Goal: Task Accomplishment & Management: Manage account settings

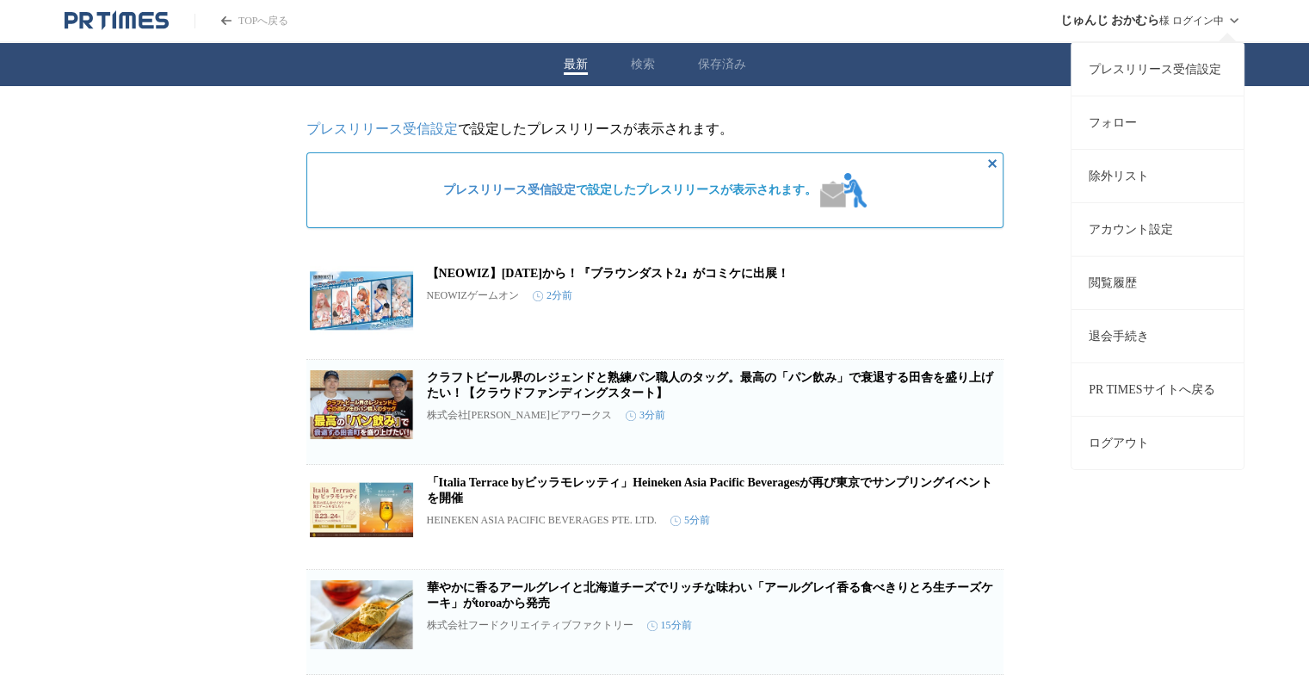
click at [1153, 65] on link "プレスリリース受信設定" at bounding box center [1158, 68] width 172 height 53
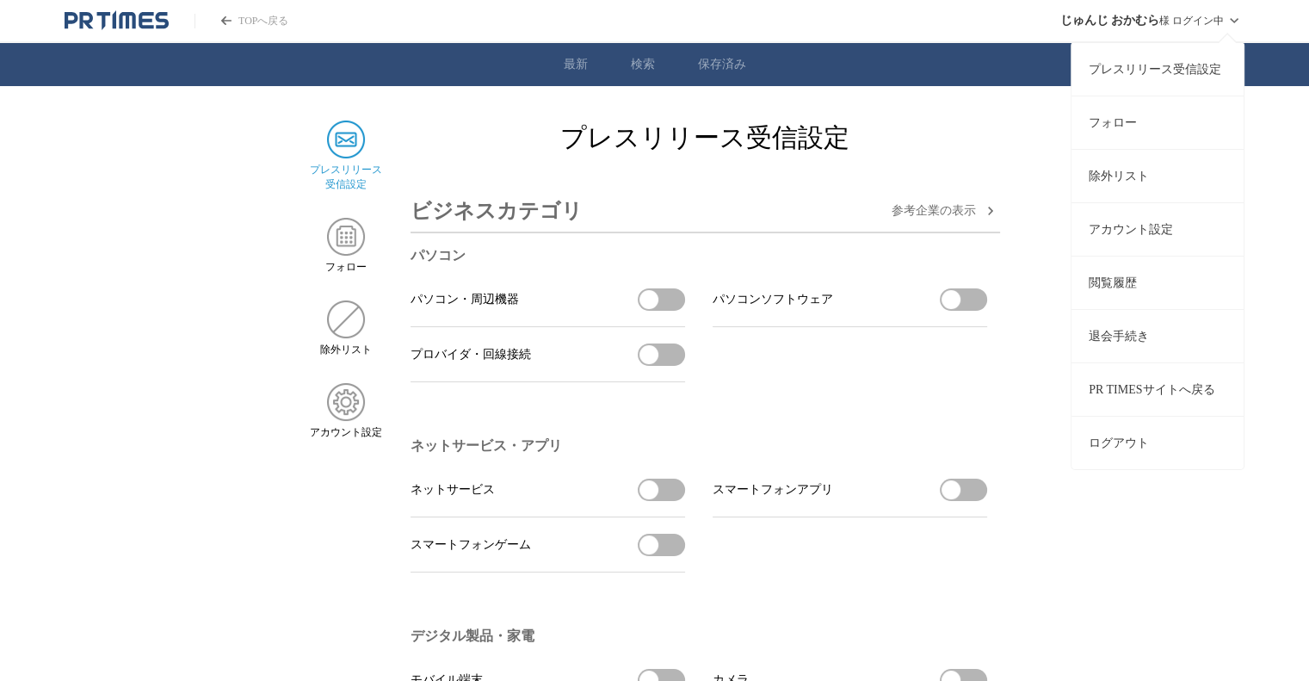
click at [1220, 30] on div "じゅんじ おかむら 様 ログイン中 プレスリリース受信設定 フォロー 除外リスト アカウント設定 閲覧履歴 退会手続き PR TIMESサイトへ戻る ログアウト" at bounding box center [1152, 20] width 185 height 41
click at [1150, 337] on link "退会手続き" at bounding box center [1158, 335] width 172 height 53
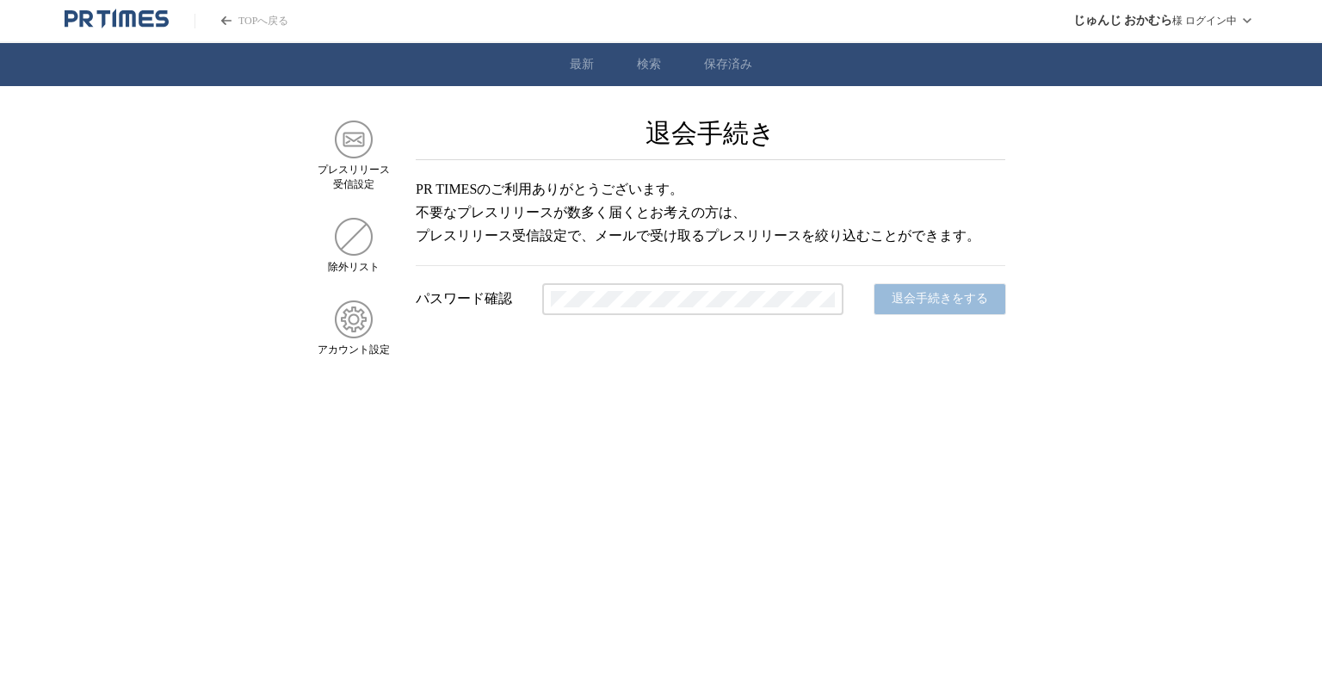
click at [793, 247] on p "PR TIMESのご利用ありがとうございます。 不要なプレスリリースが数多く届くとお考えの方は、 プレスリリース受信設定で、メールで受け取るプレスリリースを絞…" at bounding box center [711, 221] width 590 height 89
click at [343, 137] on img at bounding box center [354, 140] width 38 height 38
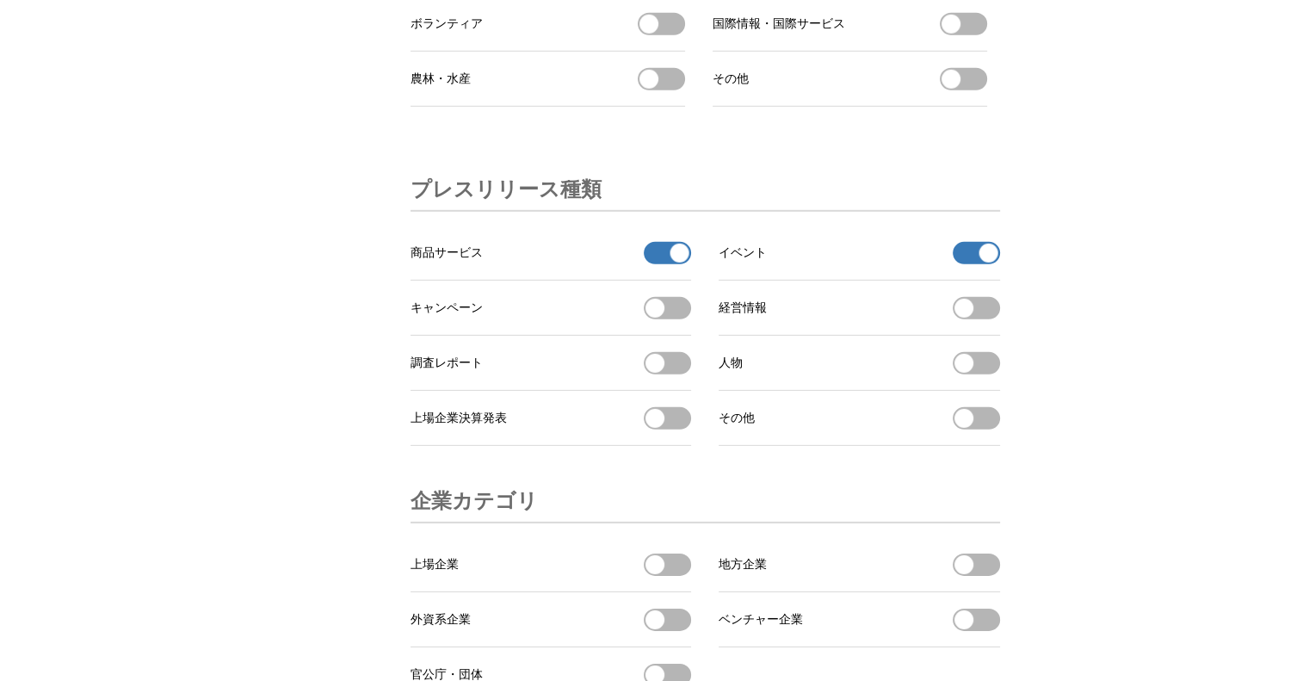
scroll to position [5228, 0]
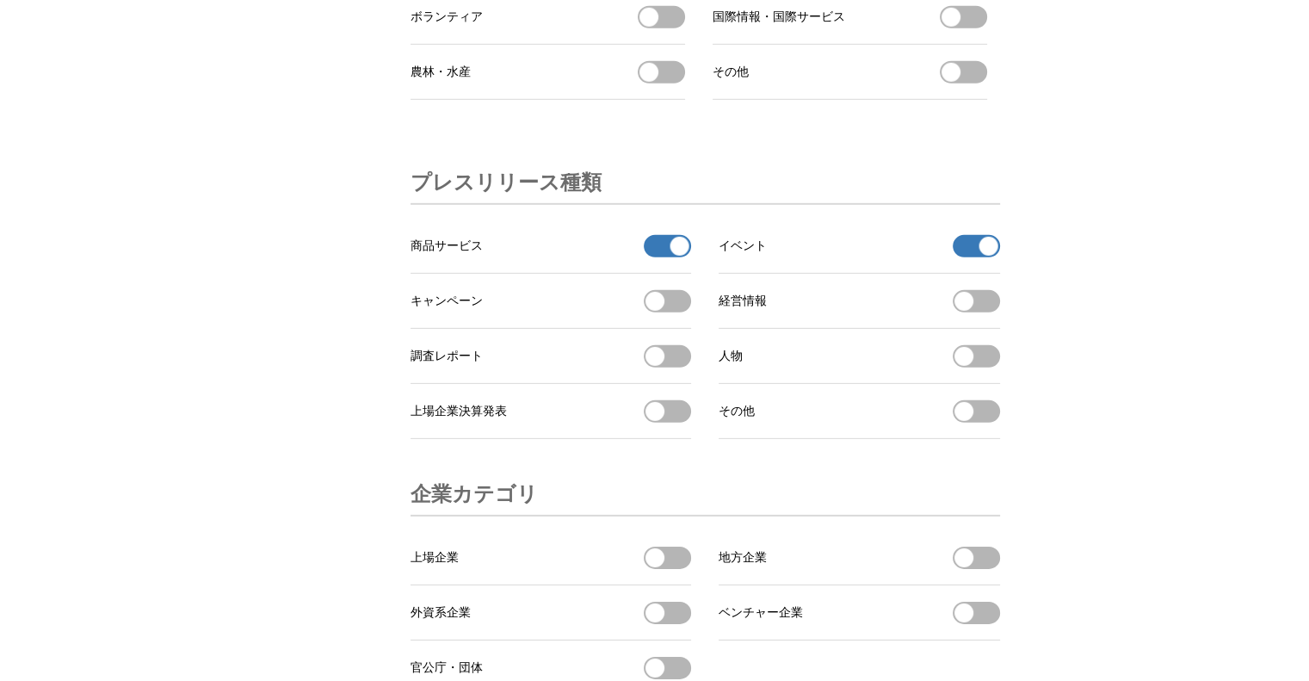
click at [675, 256] on span "button" at bounding box center [680, 246] width 19 height 19
click at [681, 257] on button "商品サービスを受信する" at bounding box center [667, 246] width 47 height 22
click at [977, 257] on button "イベントの受信を解除" at bounding box center [976, 246] width 47 height 22
click at [680, 256] on span "button" at bounding box center [680, 246] width 19 height 19
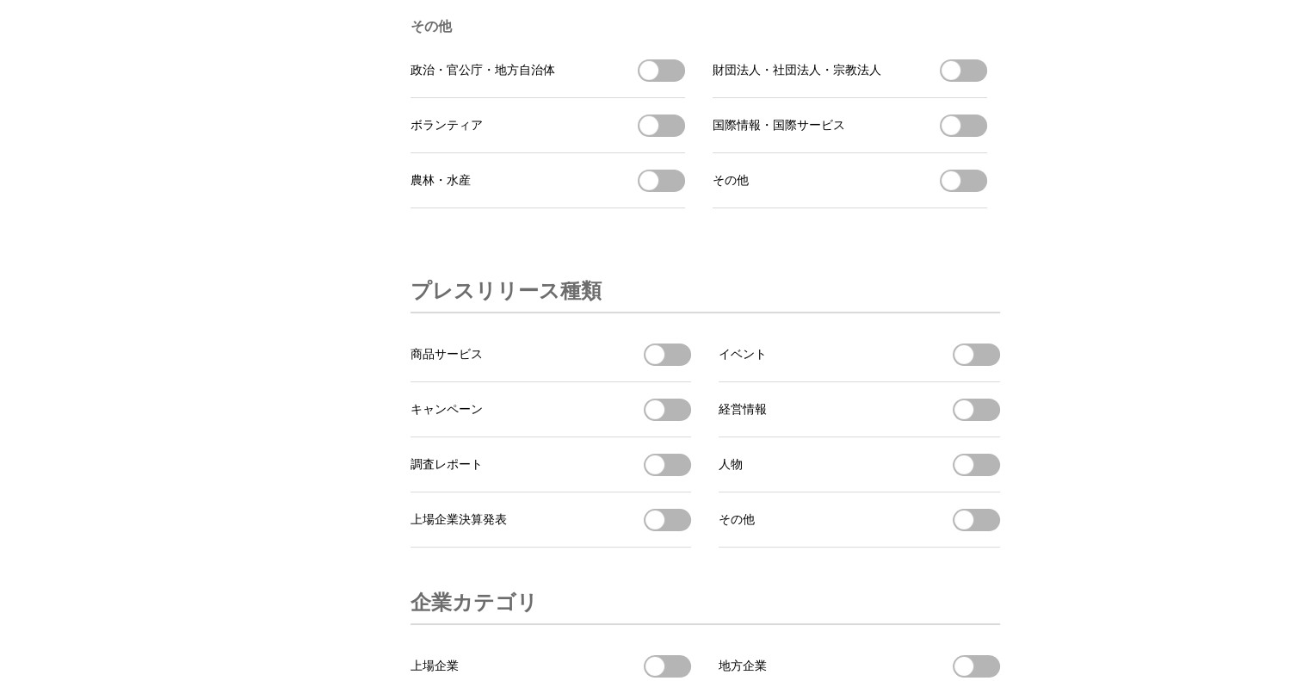
scroll to position [5781, 0]
